Goal: Information Seeking & Learning: Learn about a topic

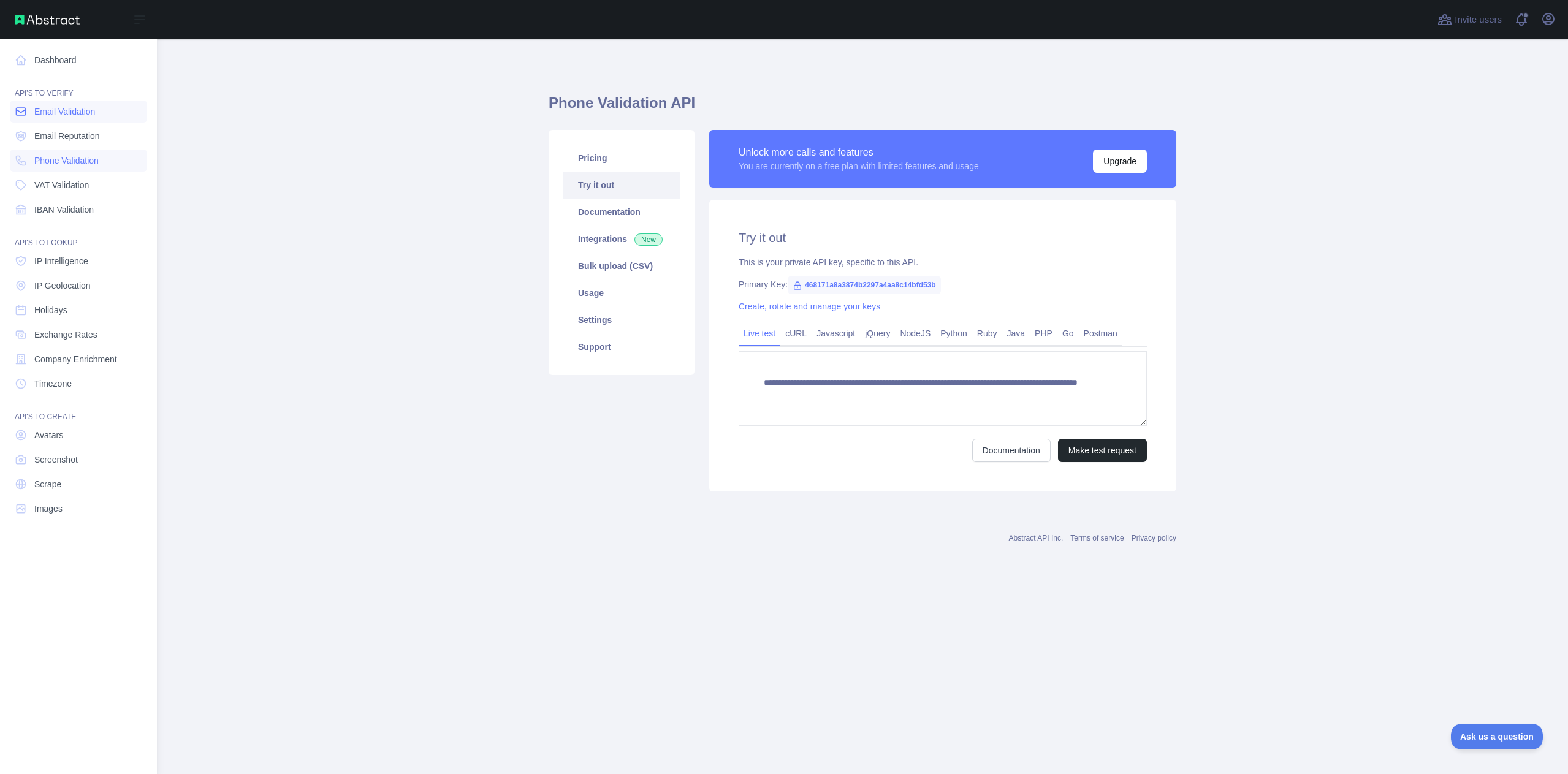
click at [86, 116] on span "Email Validation" at bounding box center [64, 111] width 60 height 12
click at [62, 116] on span "Email Validation" at bounding box center [64, 111] width 60 height 12
click at [73, 156] on span "Phone Validation" at bounding box center [66, 161] width 64 height 12
click at [81, 117] on span "Email Validation" at bounding box center [64, 111] width 60 height 12
click at [64, 161] on span "Phone Validation" at bounding box center [66, 161] width 64 height 12
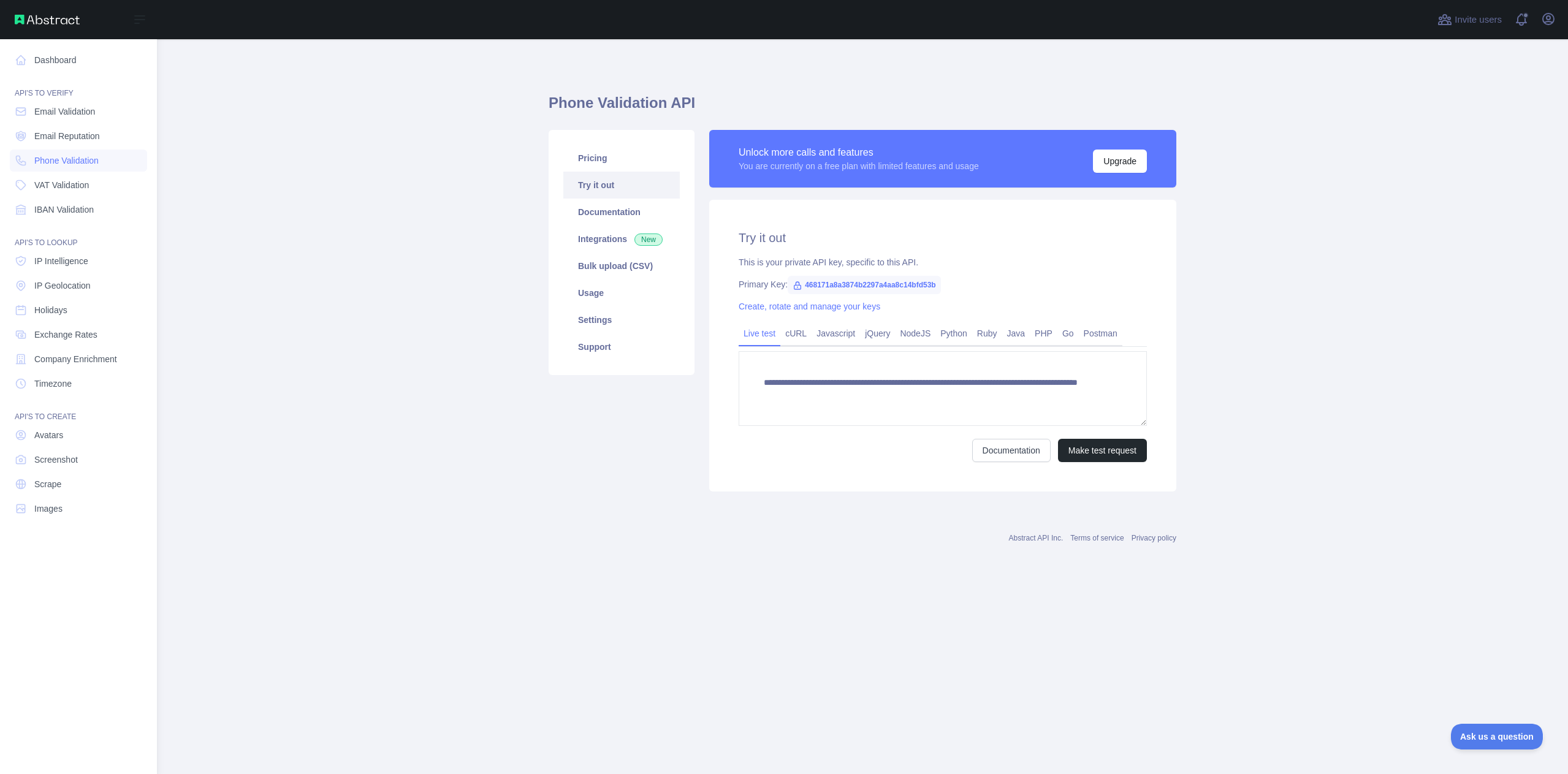
click at [77, 73] on nav "Dashboard API'S TO VERIFY Email Validation Email Reputation Phone Validation VA…" at bounding box center [78, 397] width 137 height 715
click at [72, 66] on link "Dashboard" at bounding box center [78, 60] width 137 height 22
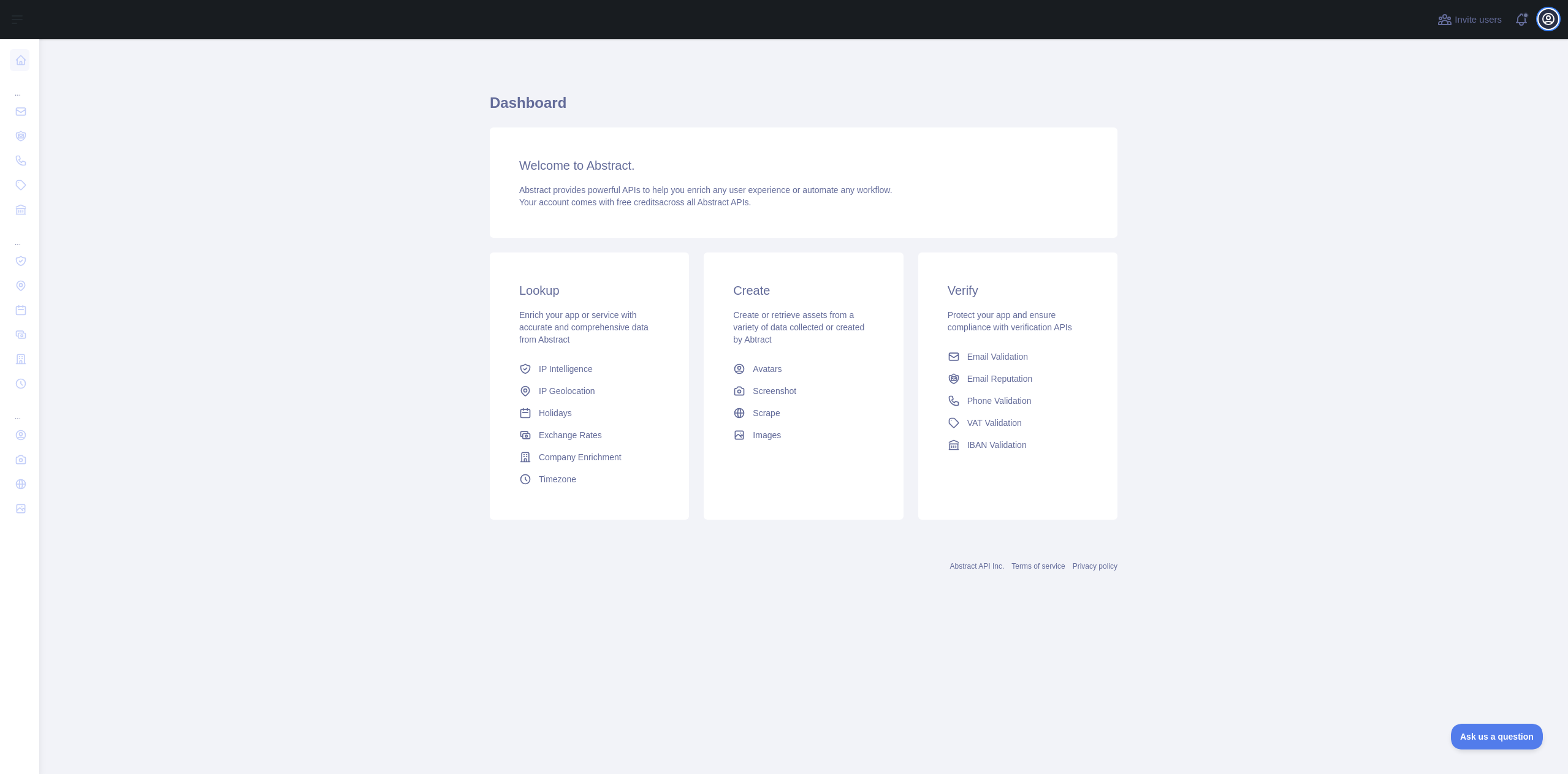
click at [1546, 20] on icon "button" at bounding box center [1548, 19] width 15 height 15
click at [1467, 127] on button "Billing" at bounding box center [1489, 133] width 137 height 22
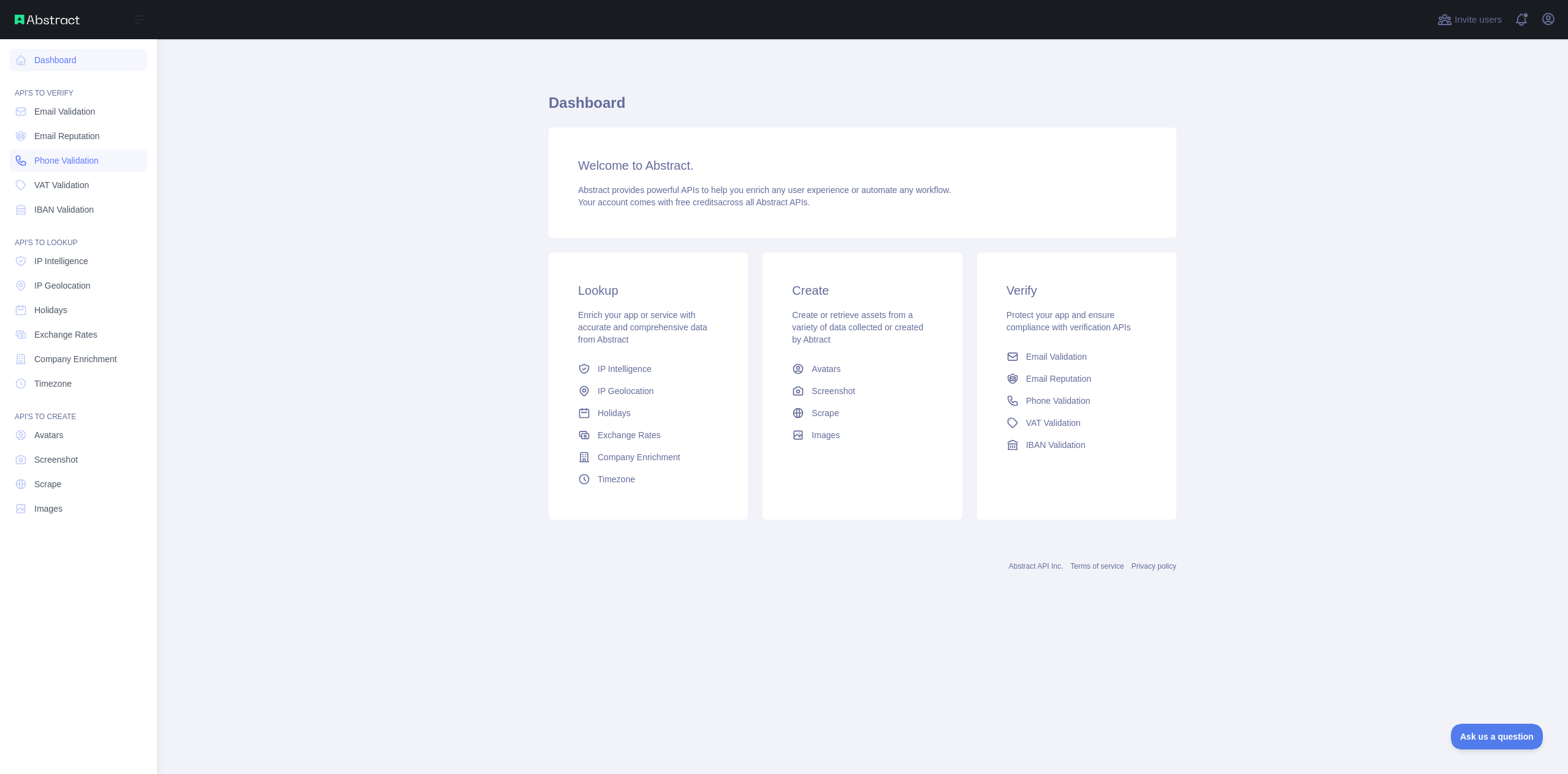
click at [81, 167] on link "Phone Validation" at bounding box center [78, 160] width 137 height 22
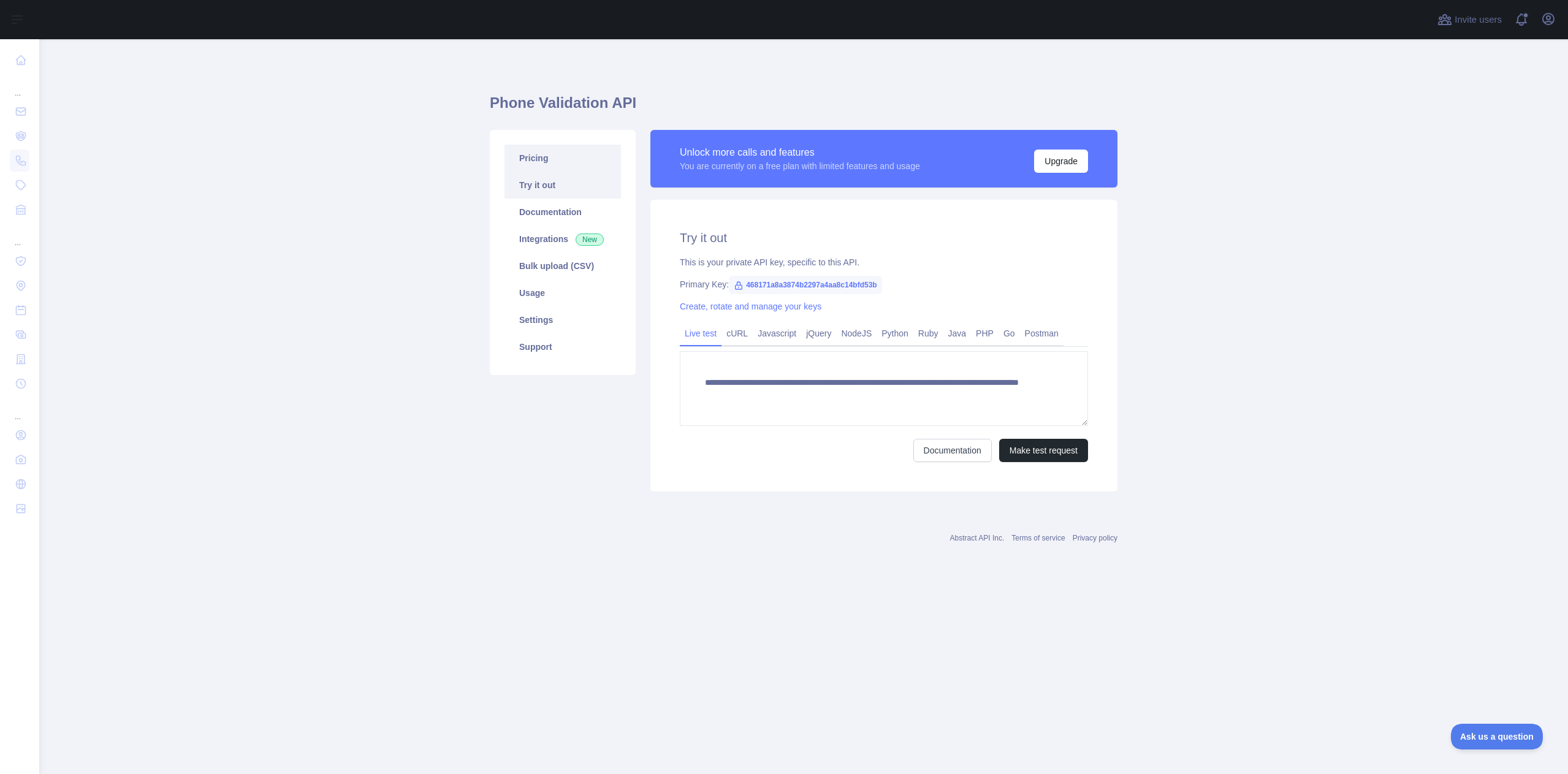
click at [555, 168] on link "Pricing" at bounding box center [562, 158] width 117 height 27
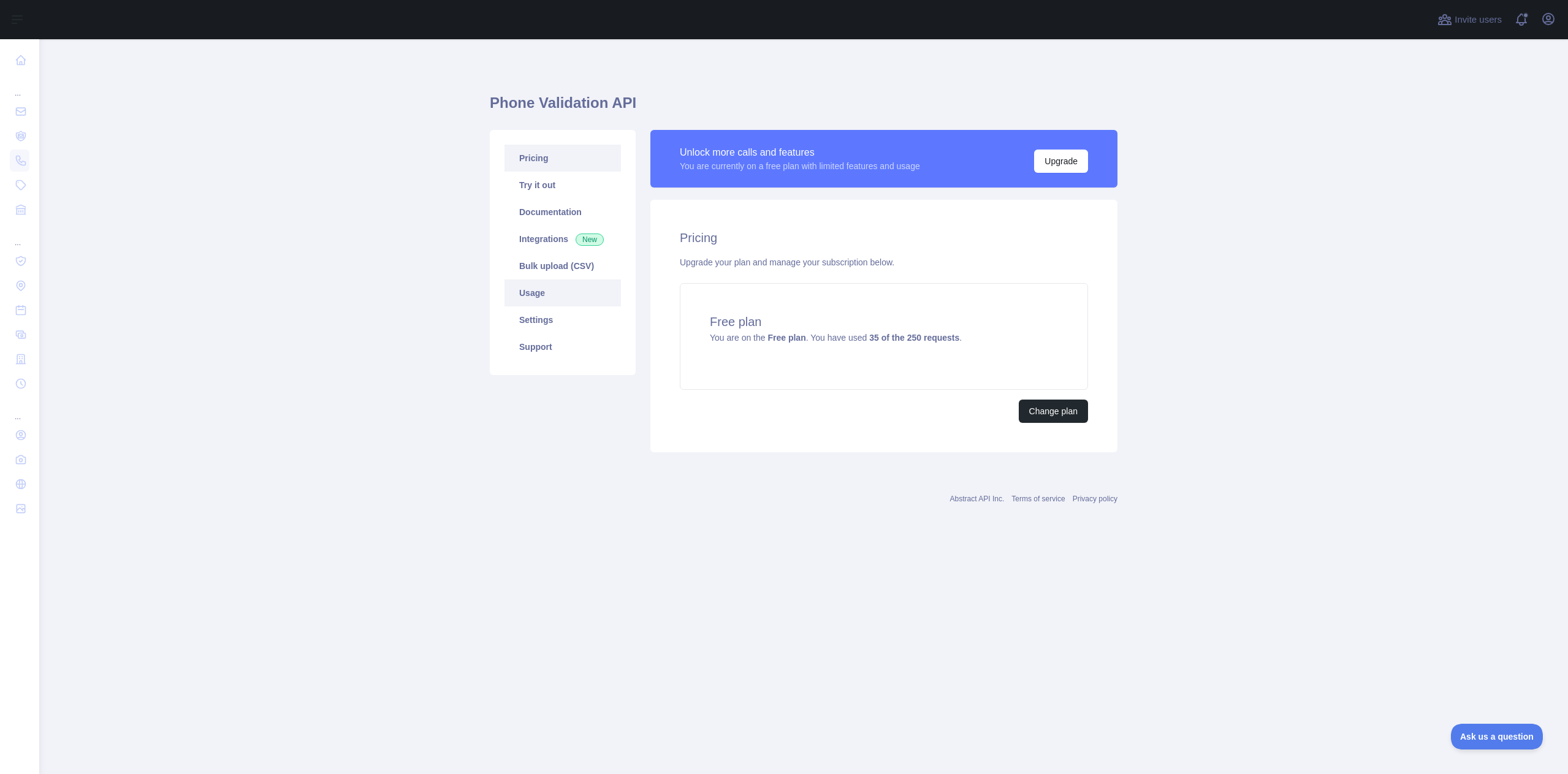
click at [543, 298] on link "Usage" at bounding box center [562, 293] width 117 height 27
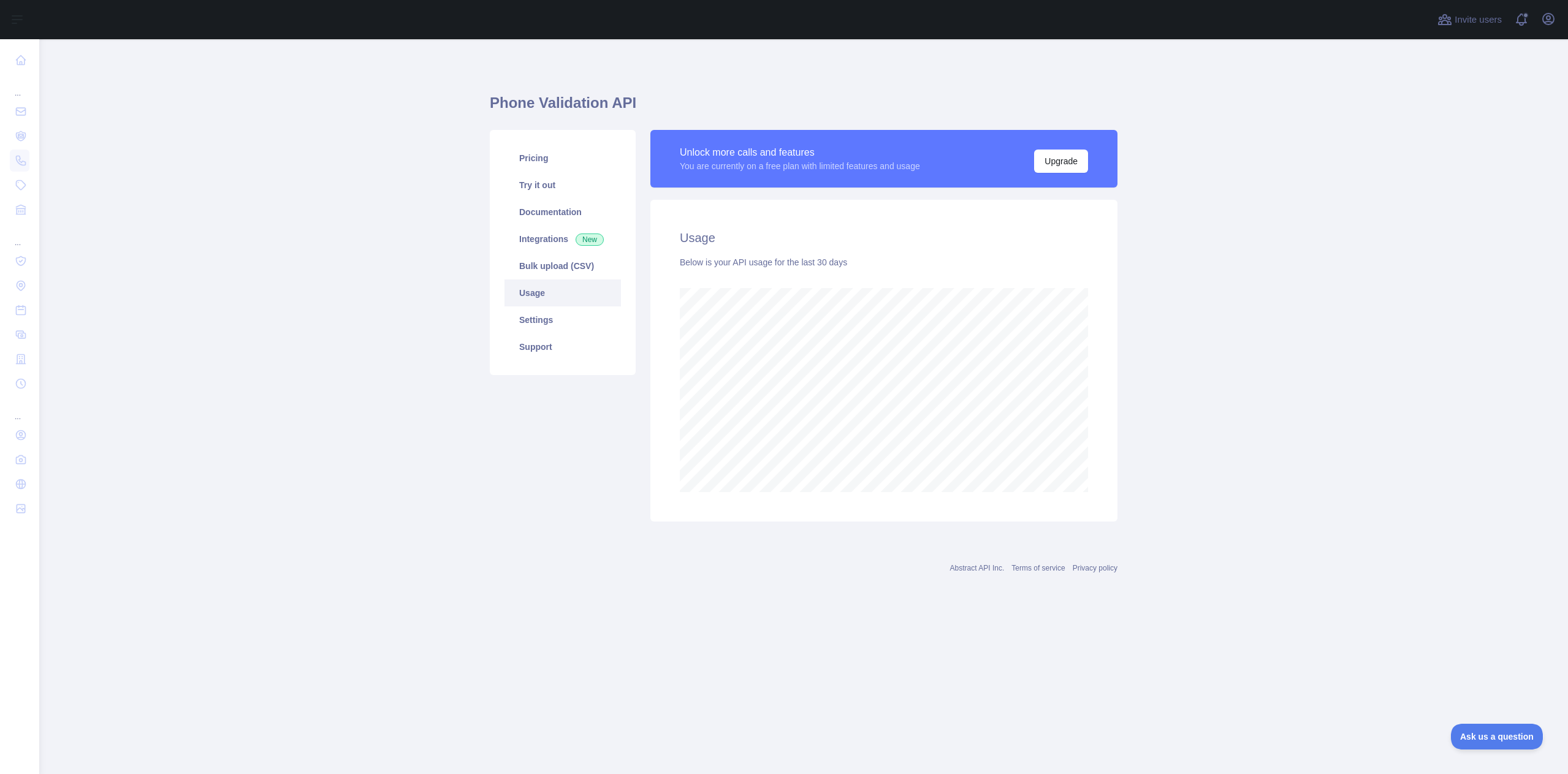
scroll to position [735, 1529]
click at [556, 168] on link "Pricing" at bounding box center [562, 158] width 117 height 27
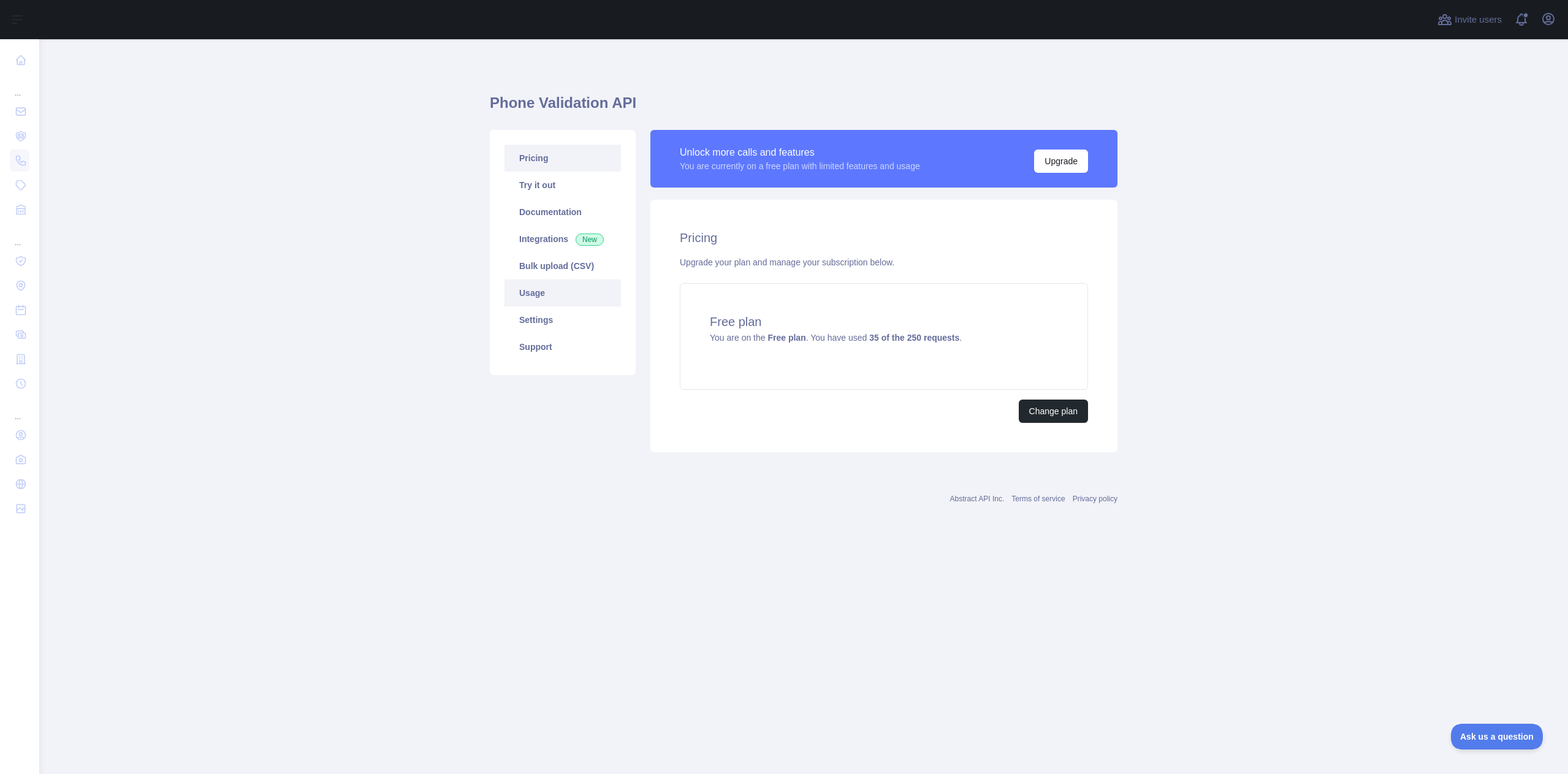
click at [562, 294] on link "Usage" at bounding box center [562, 293] width 117 height 27
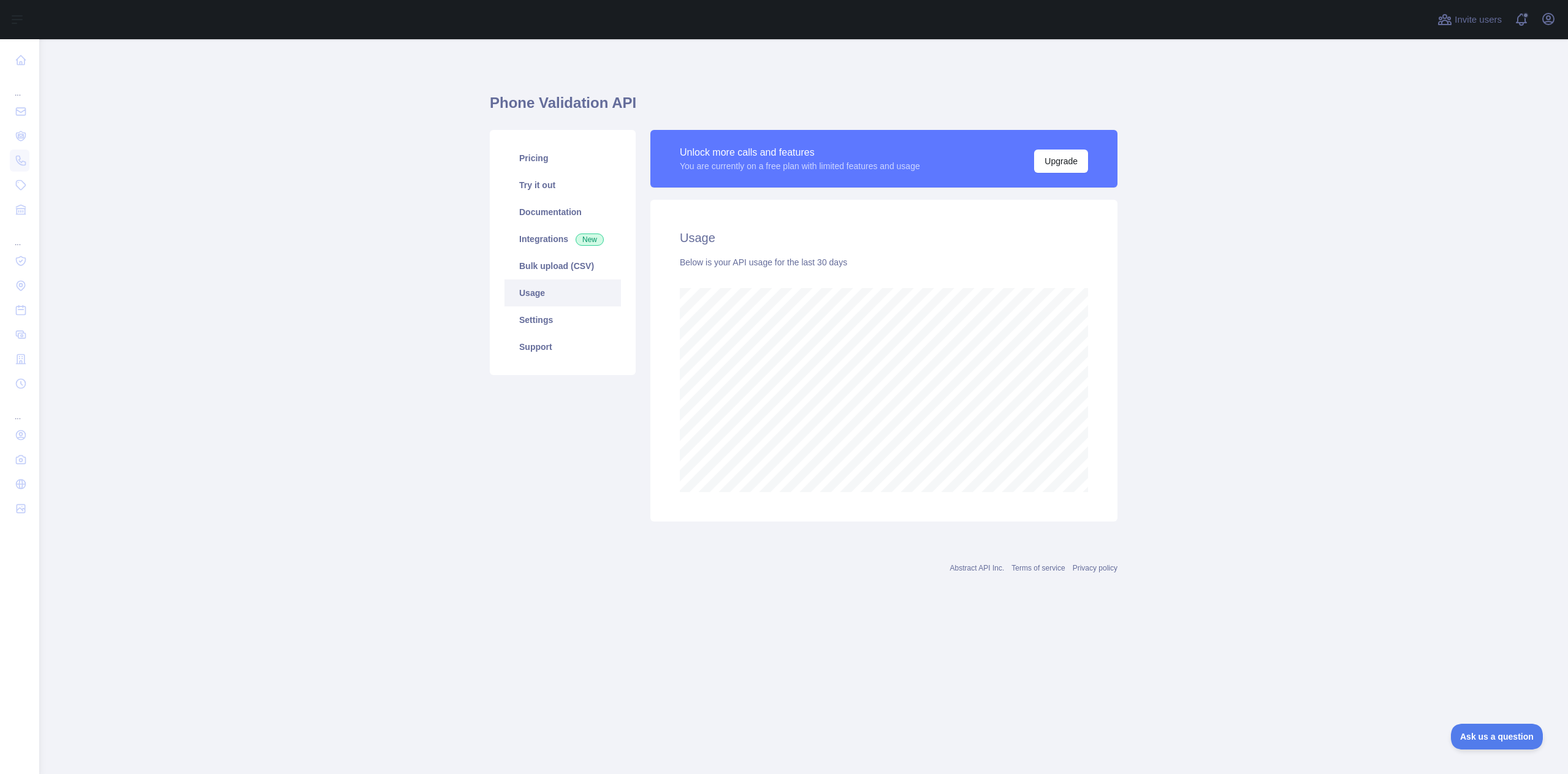
scroll to position [735, 1529]
